Goal: Task Accomplishment & Management: Complete application form

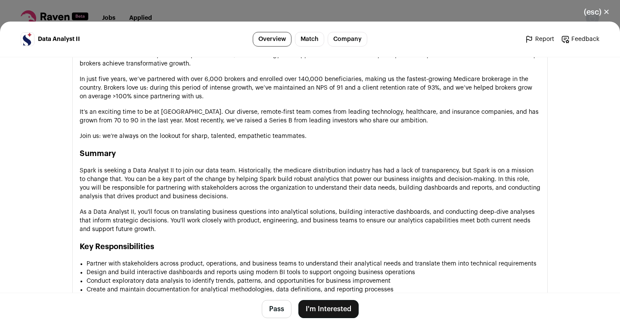
scroll to position [460, 0]
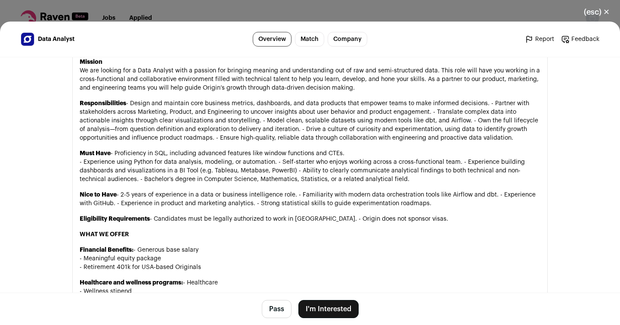
scroll to position [458, 0]
click at [326, 306] on button "I'm Interested" at bounding box center [328, 309] width 60 height 18
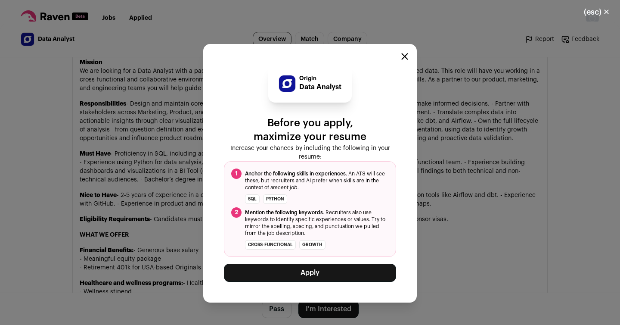
click at [315, 273] on button "Apply" at bounding box center [310, 273] width 172 height 18
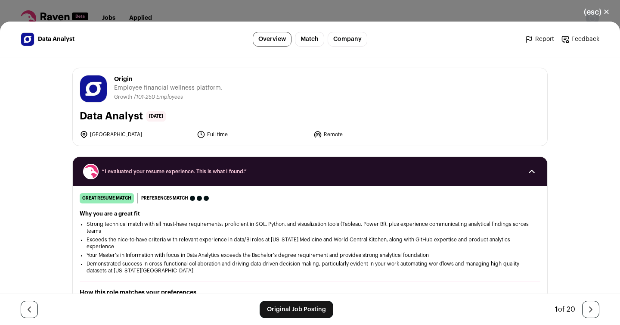
click at [126, 79] on span "Origin" at bounding box center [168, 79] width 109 height 9
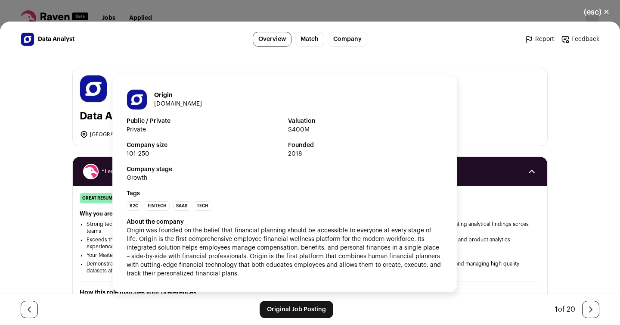
click at [96, 85] on img "Close modal via background" at bounding box center [93, 88] width 27 height 27
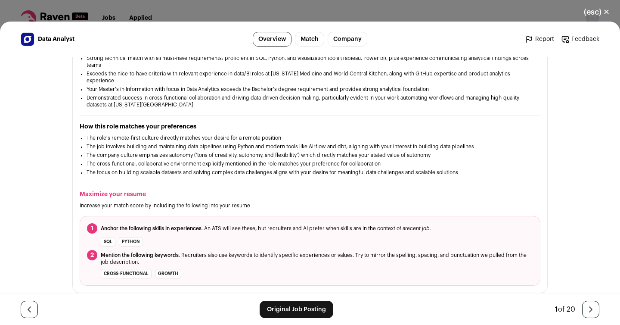
scroll to position [202, 0]
